Goal: Transaction & Acquisition: Book appointment/travel/reservation

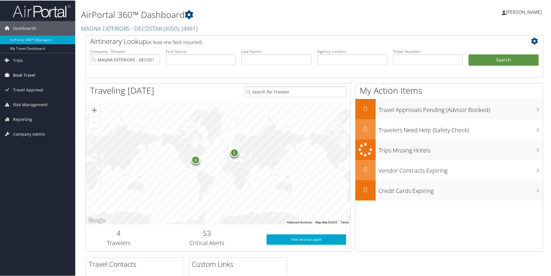
click at [21, 72] on span "Book Travel" at bounding box center [24, 74] width 22 height 14
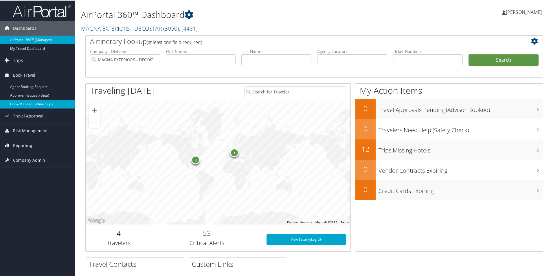
click at [32, 104] on link "Book/Manage Online Trips" at bounding box center [37, 103] width 75 height 9
